Goal: Check status

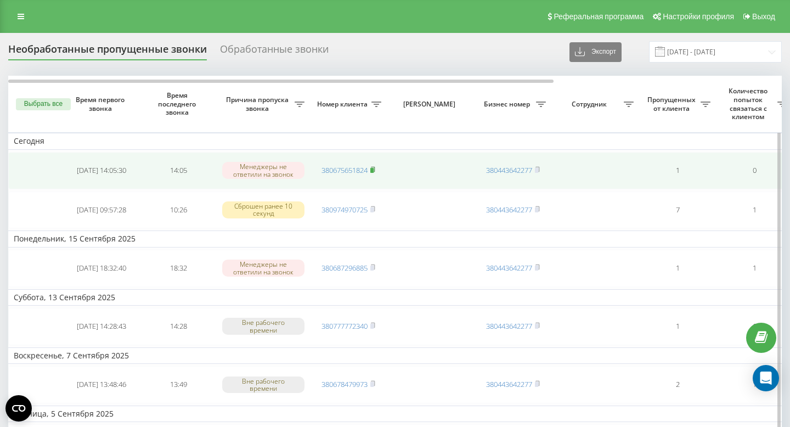
click at [375, 170] on icon at bounding box center [372, 169] width 5 height 7
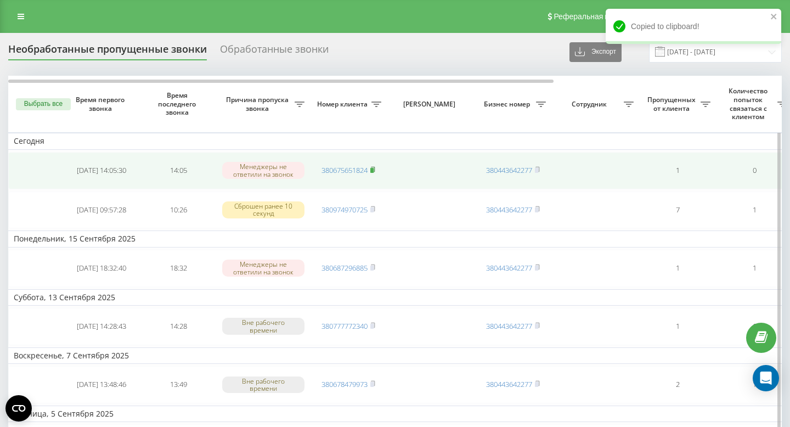
click at [374, 171] on rect at bounding box center [371, 170] width 3 height 5
